Goal: Find specific page/section: Find specific page/section

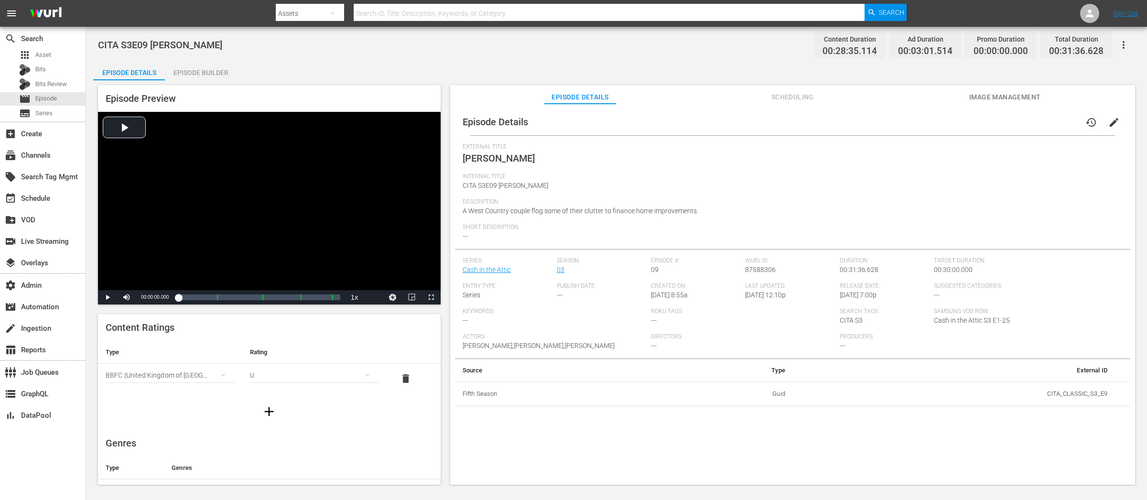
click at [1122, 45] on icon "button" at bounding box center [1123, 44] width 11 height 11
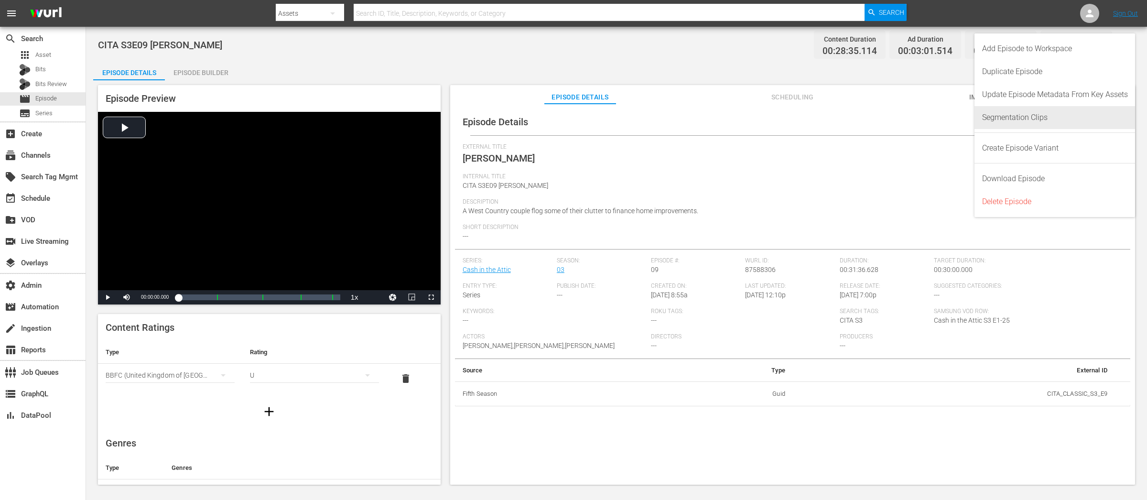
click at [1043, 115] on div "Segmentation Clips" at bounding box center [1055, 117] width 146 height 23
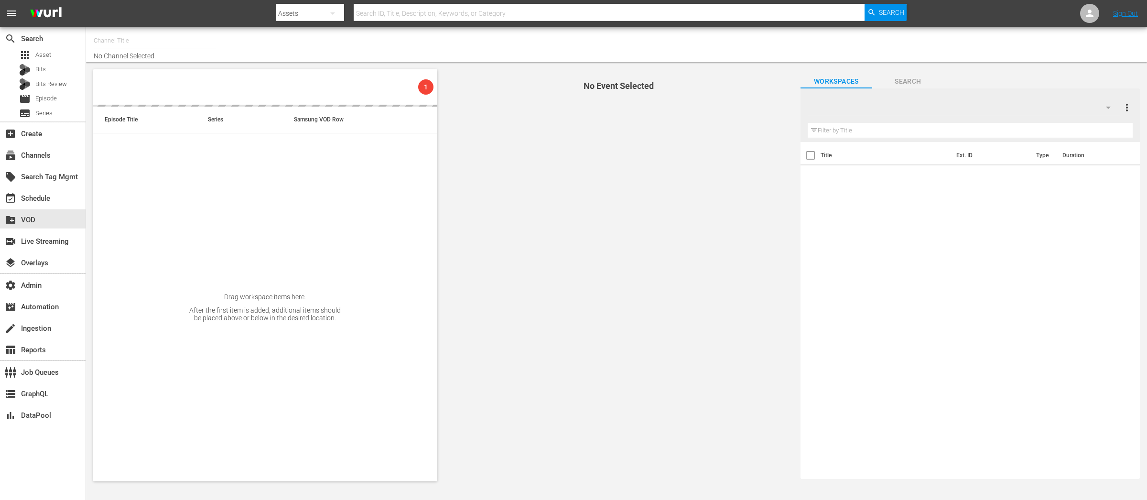
type input "CASH IN THE ATTIC (1951)"
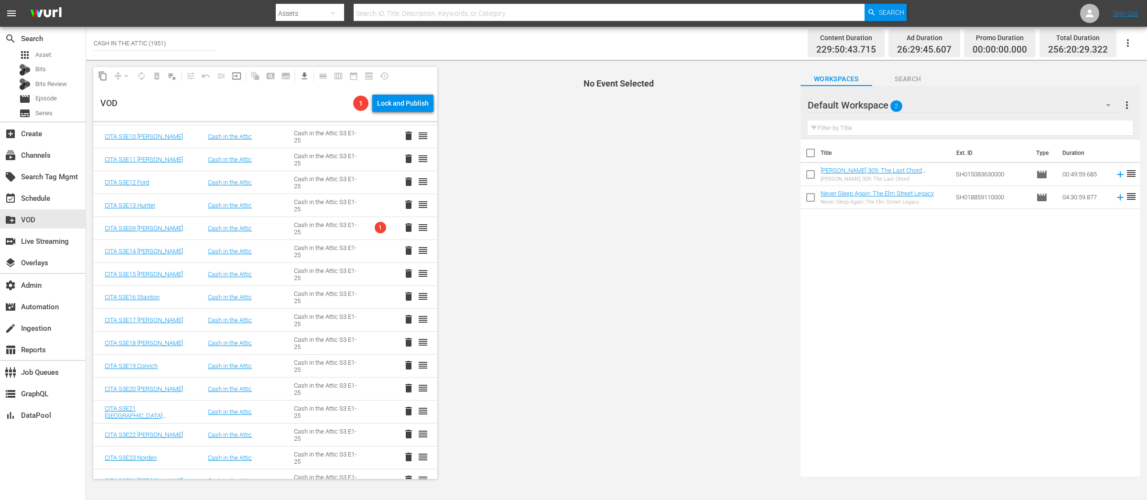
scroll to position [1973, 0]
click at [317, 230] on div "Cash in the Attic S3 E1-25" at bounding box center [325, 230] width 63 height 14
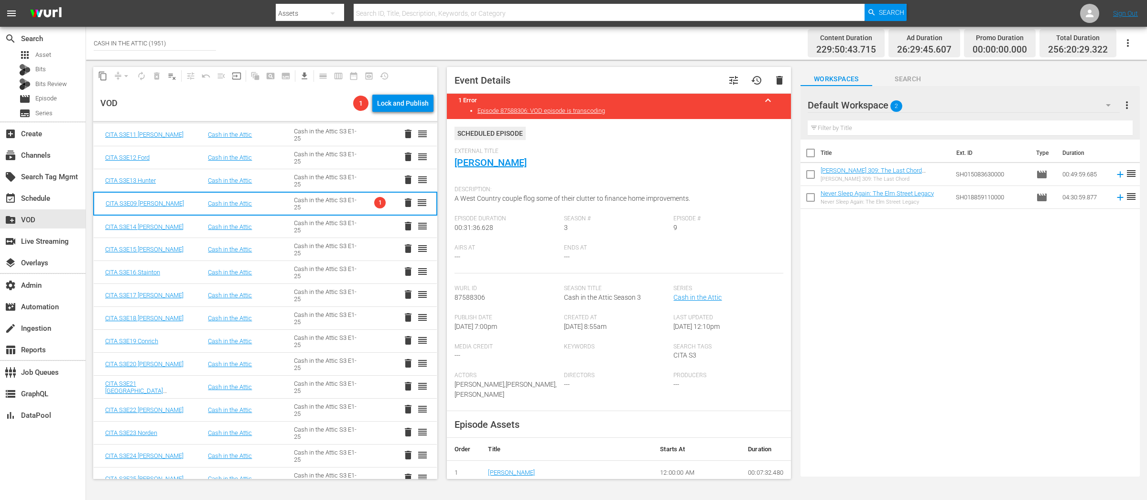
scroll to position [2019, 0]
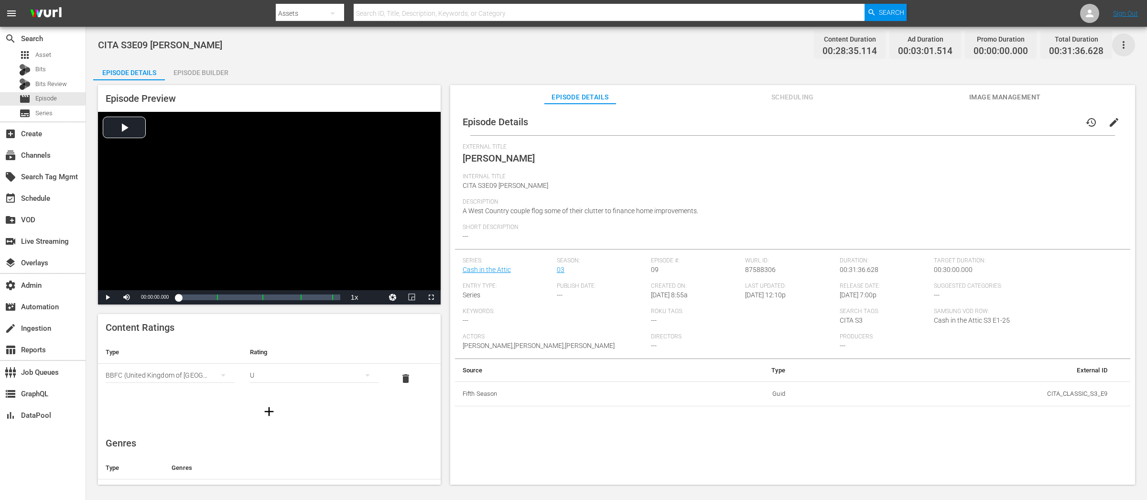
click at [917, 45] on icon "button" at bounding box center [1123, 44] width 11 height 11
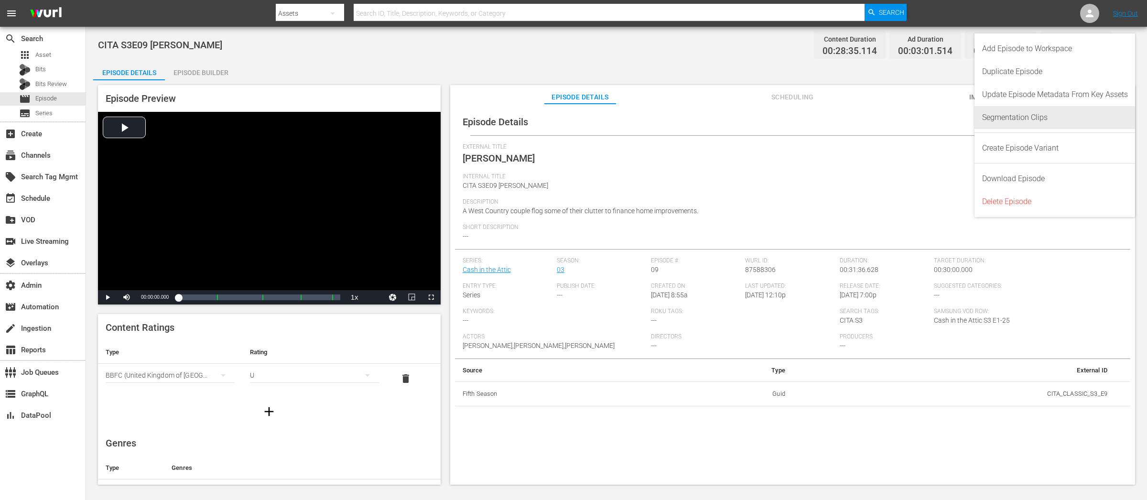
click at [917, 119] on div "Segmentation Clips" at bounding box center [1055, 117] width 146 height 23
